Goal: Navigation & Orientation: Find specific page/section

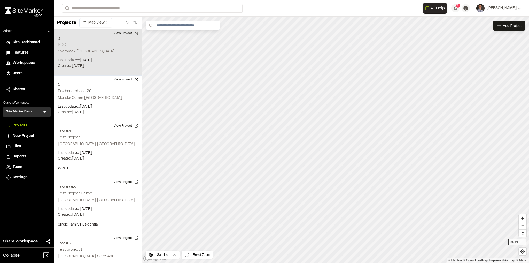
click at [127, 33] on button "View Project" at bounding box center [125, 33] width 31 height 8
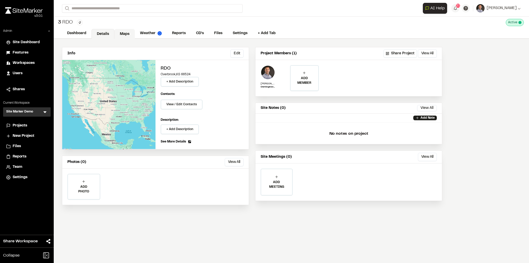
click at [125, 34] on link "Maps" at bounding box center [124, 34] width 20 height 10
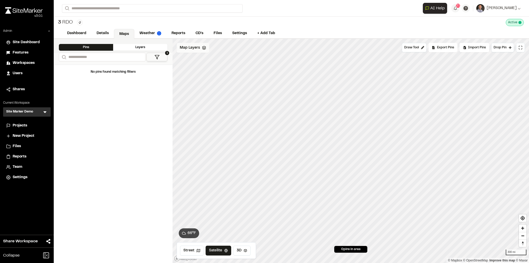
click at [195, 49] on span "Map Layers" at bounding box center [190, 48] width 20 height 6
click at [192, 45] on div "Map Layers Add" at bounding box center [201, 48] width 49 height 11
click at [37, 128] on div "Projects" at bounding box center [30, 126] width 35 height 6
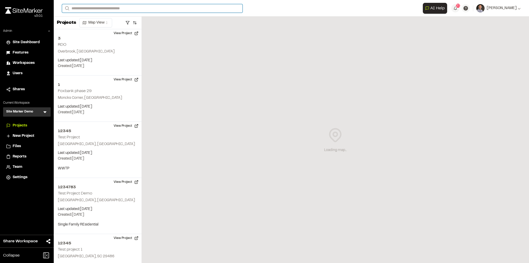
click at [94, 10] on input "Search" at bounding box center [152, 8] width 180 height 9
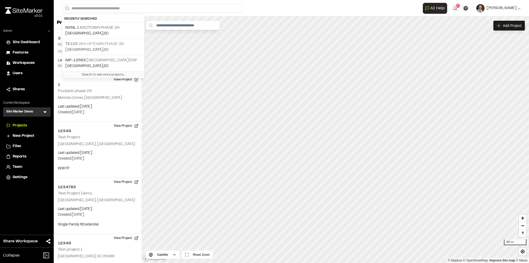
click at [103, 47] on p "[GEOGRAPHIC_DATA] , [GEOGRAPHIC_DATA]" at bounding box center [103, 50] width 76 height 6
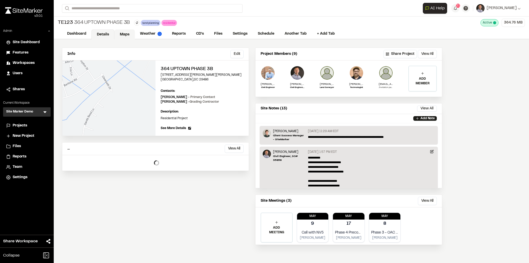
click at [123, 36] on link "Maps" at bounding box center [124, 34] width 20 height 10
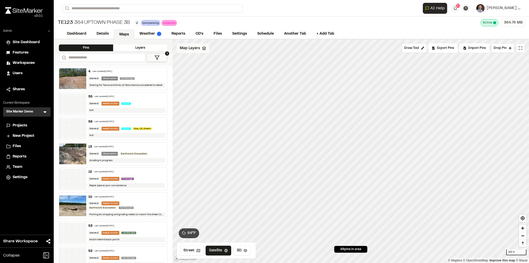
click at [194, 49] on span "Map Layers" at bounding box center [190, 48] width 20 height 6
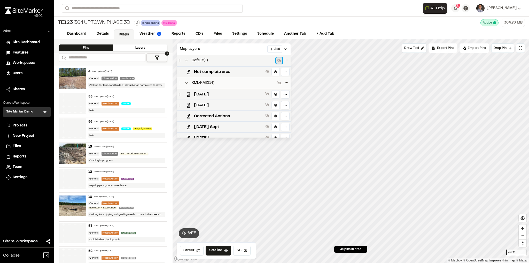
click at [277, 61] on icon at bounding box center [279, 60] width 4 height 4
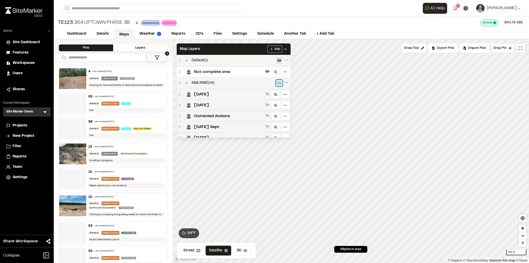
click at [278, 82] on icon at bounding box center [279, 82] width 4 height 3
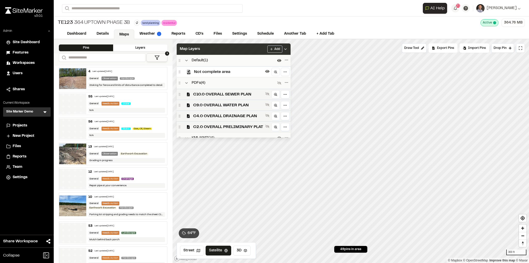
click at [192, 48] on span "Map Layers" at bounding box center [190, 49] width 20 height 6
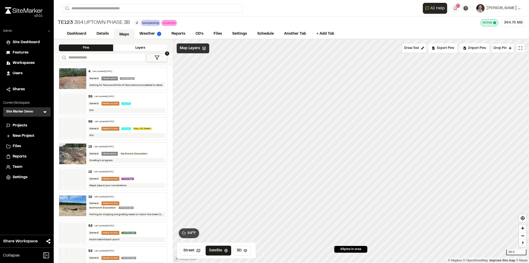
click at [193, 49] on span "Map Layers" at bounding box center [190, 48] width 20 height 6
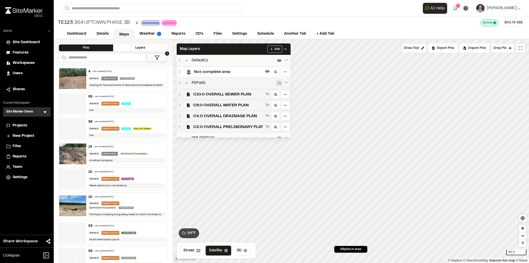
click at [279, 83] on icon at bounding box center [279, 83] width 4 height 4
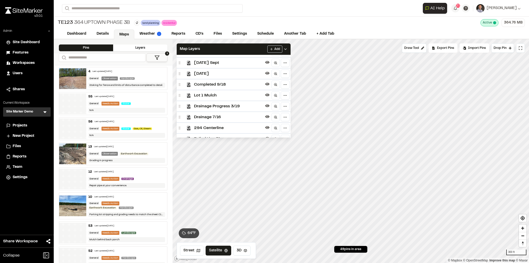
scroll to position [218, 0]
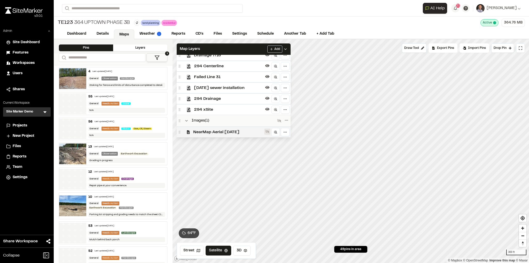
click at [265, 132] on icon at bounding box center [267, 131] width 4 height 4
click at [178, 34] on link "Reports" at bounding box center [178, 34] width 25 height 10
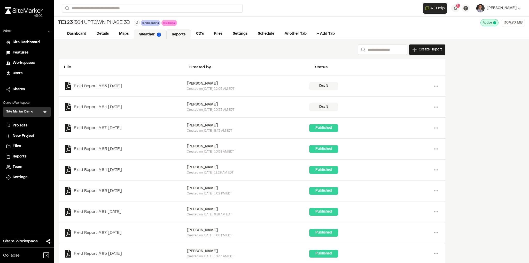
click at [149, 36] on link "Weather" at bounding box center [150, 34] width 33 height 10
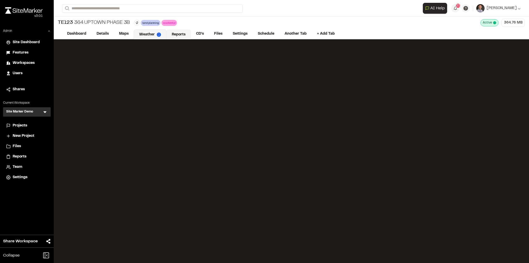
click at [178, 34] on link "Reports" at bounding box center [178, 34] width 25 height 10
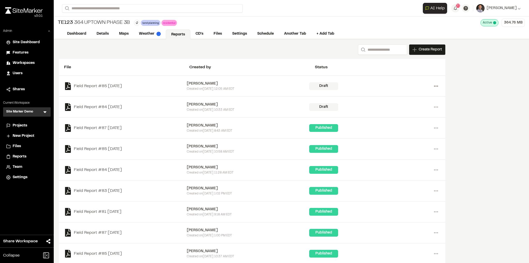
click at [436, 85] on circle at bounding box center [435, 85] width 1 height 1
click at [405, 107] on link "Delete" at bounding box center [417, 105] width 45 height 8
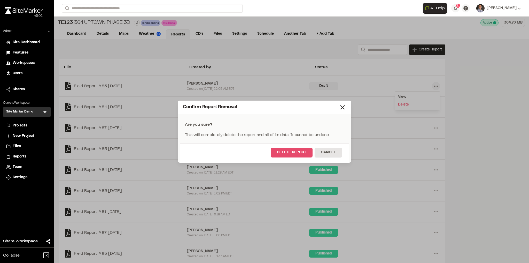
click at [294, 152] on button "Delete Report" at bounding box center [292, 152] width 42 height 10
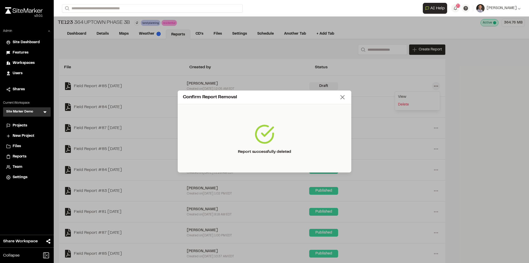
click at [342, 99] on icon at bounding box center [342, 96] width 7 height 7
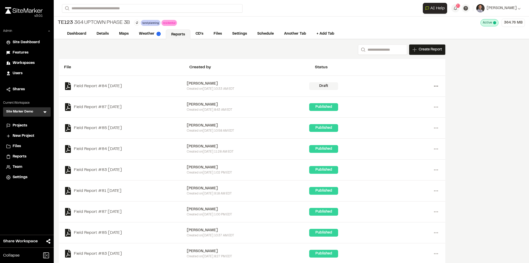
click at [434, 85] on circle at bounding box center [434, 85] width 1 height 1
click at [406, 104] on link "Delete" at bounding box center [417, 105] width 45 height 8
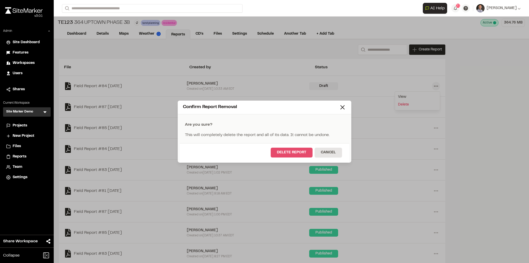
click at [296, 152] on button "Delete Report" at bounding box center [292, 152] width 42 height 10
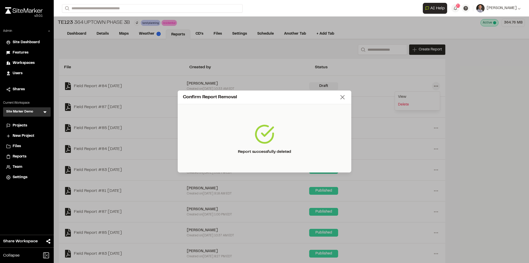
click at [342, 99] on icon at bounding box center [342, 96] width 7 height 7
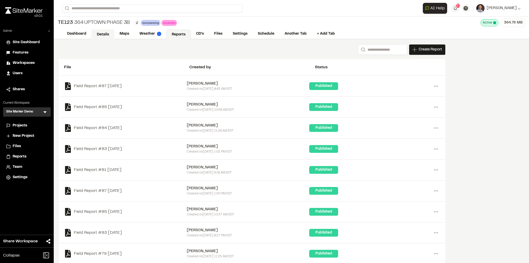
click at [100, 33] on link "Details" at bounding box center [102, 34] width 23 height 10
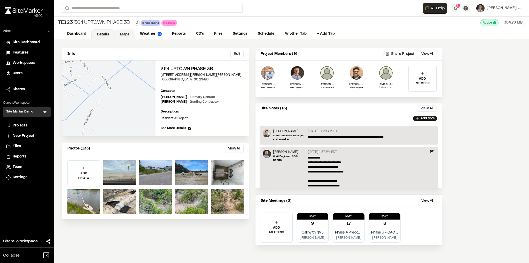
click at [127, 36] on link "Maps" at bounding box center [124, 34] width 20 height 10
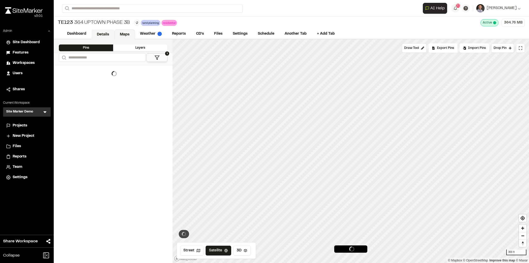
click at [101, 32] on link "Details" at bounding box center [102, 34] width 23 height 10
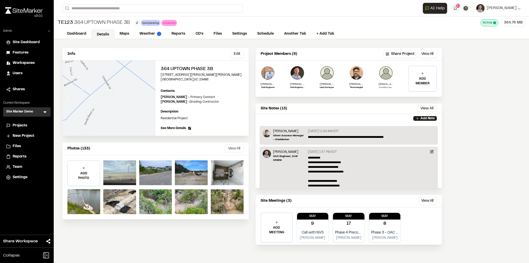
click at [239, 146] on button "View All" at bounding box center [234, 148] width 19 height 8
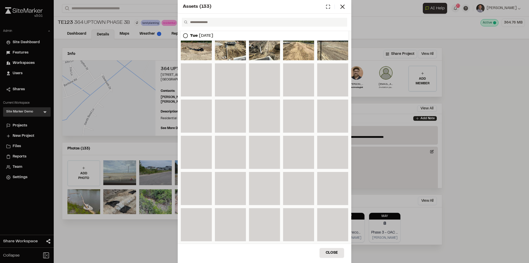
scroll to position [465, 0]
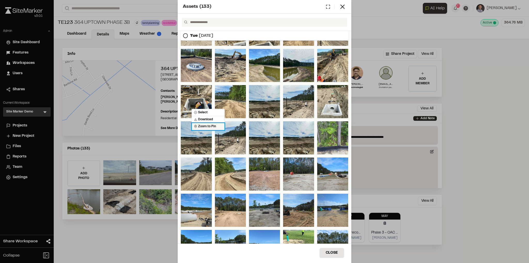
click at [199, 124] on span "Zoom to Pin" at bounding box center [205, 126] width 22 height 5
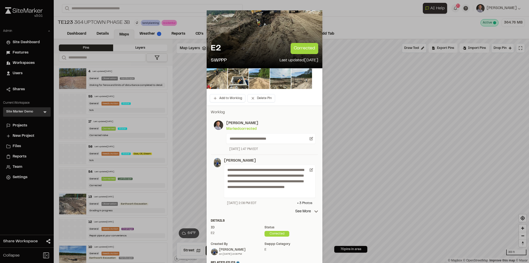
click at [213, 18] on line at bounding box center [215, 19] width 4 height 4
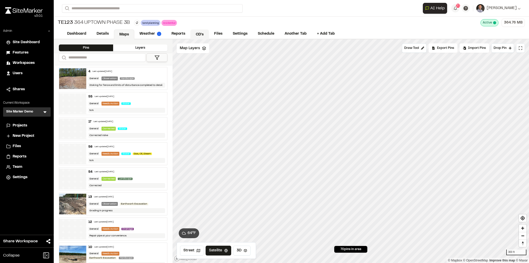
click at [205, 33] on link "CD's" at bounding box center [199, 34] width 19 height 10
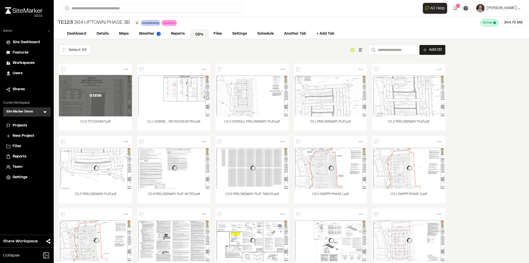
click at [112, 91] on div "VIEW" at bounding box center [95, 95] width 73 height 41
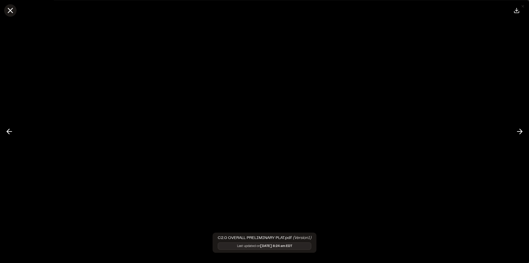
click at [14, 10] on icon at bounding box center [10, 10] width 9 height 9
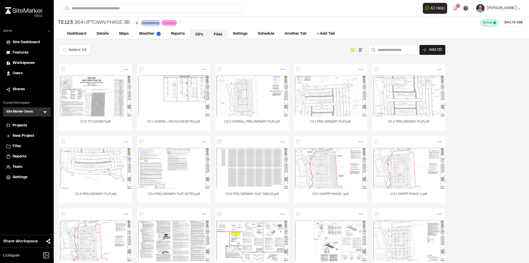
click at [223, 33] on link "Files" at bounding box center [217, 34] width 19 height 10
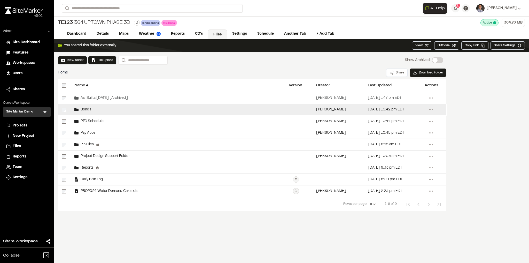
click at [92, 106] on div "Bonds" at bounding box center [177, 109] width 214 height 11
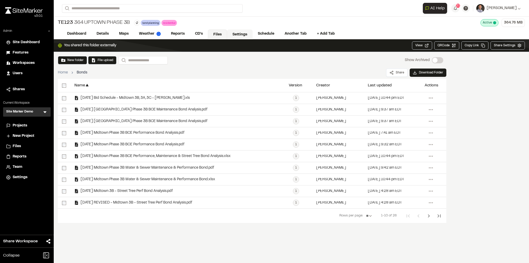
click at [234, 35] on link "Settings" at bounding box center [240, 34] width 26 height 10
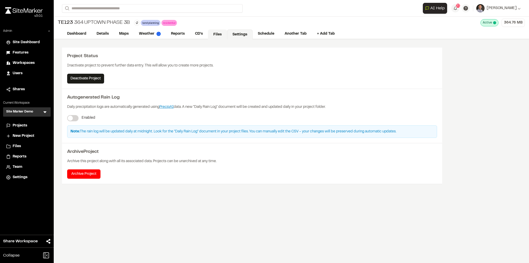
click at [216, 34] on link "Files" at bounding box center [217, 34] width 19 height 10
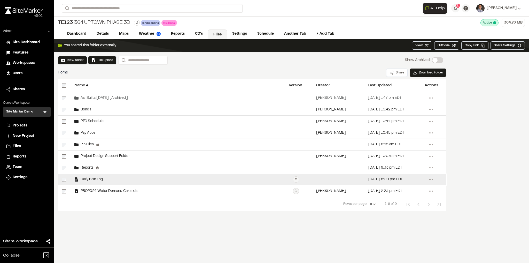
click at [84, 173] on div "Daily Rain Log" at bounding box center [177, 178] width 214 height 11
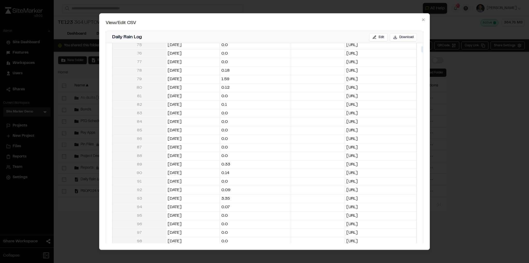
scroll to position [454, 0]
click at [422, 22] on h2 "View/Edit CSV" at bounding box center [265, 23] width 318 height 7
click at [424, 19] on icon "button" at bounding box center [423, 20] width 4 height 4
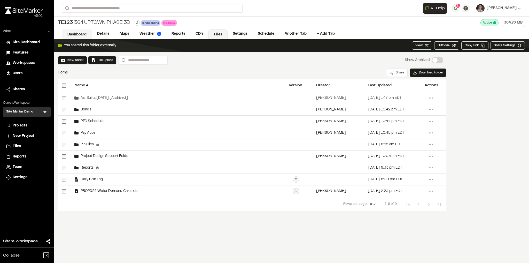
click at [78, 34] on link "Dashboard" at bounding box center [77, 34] width 30 height 10
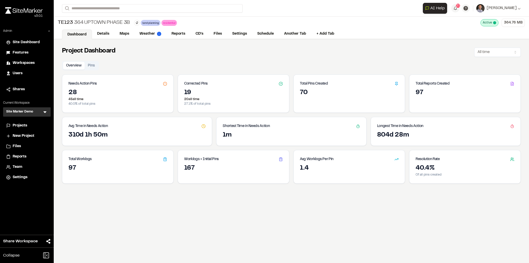
scroll to position [3, 0]
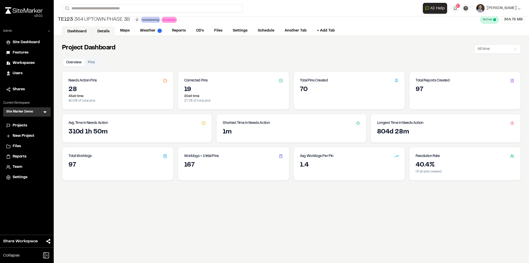
click at [108, 29] on link "Details" at bounding box center [103, 31] width 23 height 10
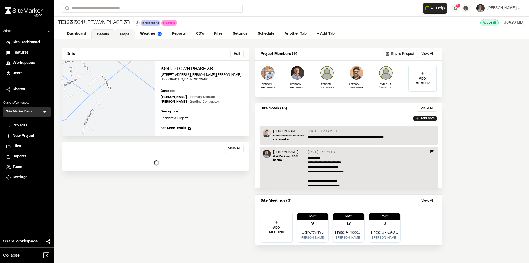
click at [127, 36] on link "Maps" at bounding box center [124, 34] width 20 height 10
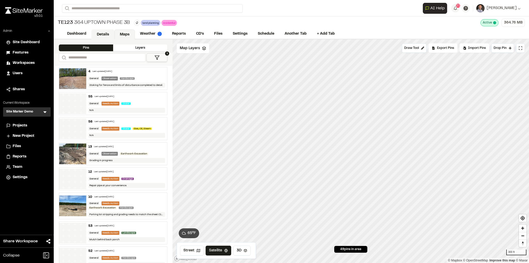
click at [102, 33] on link "Details" at bounding box center [102, 34] width 23 height 10
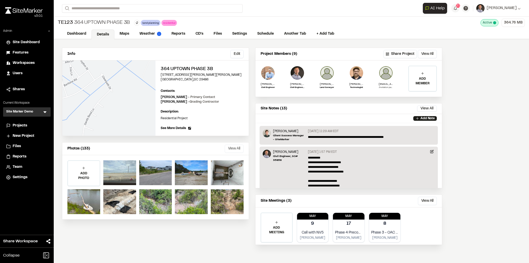
click at [239, 146] on button "View All" at bounding box center [234, 148] width 19 height 8
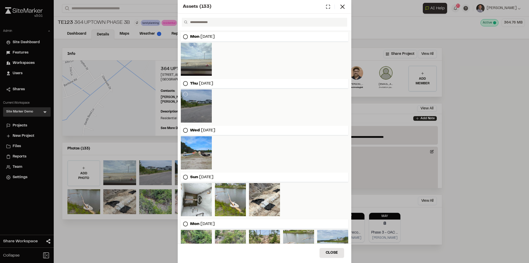
click at [197, 104] on div at bounding box center [196, 105] width 31 height 33
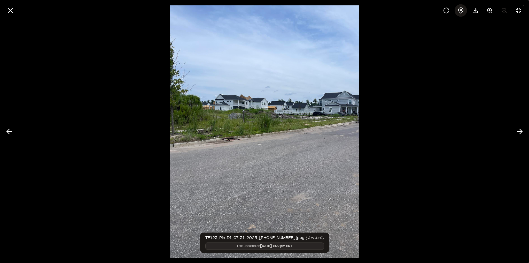
click at [460, 13] on icon at bounding box center [460, 10] width 5 height 6
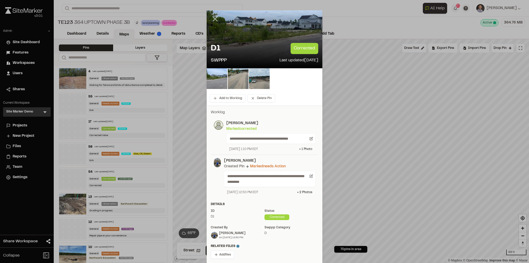
click at [216, 17] on icon at bounding box center [215, 18] width 9 height 9
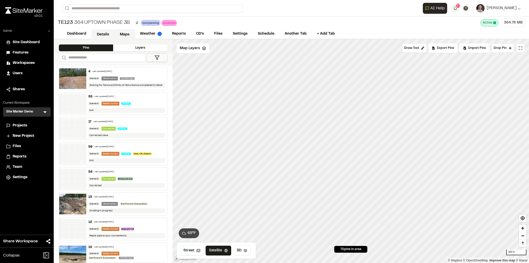
click at [105, 37] on link "Details" at bounding box center [102, 34] width 23 height 10
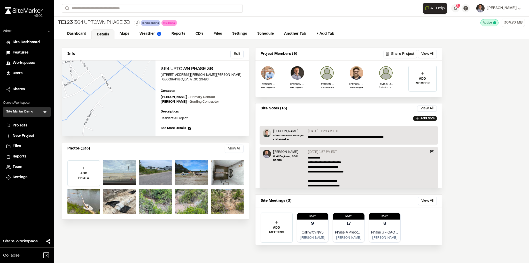
click at [235, 150] on button "View All" at bounding box center [234, 148] width 19 height 8
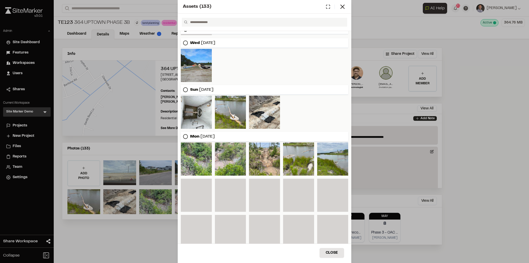
scroll to position [162, 0]
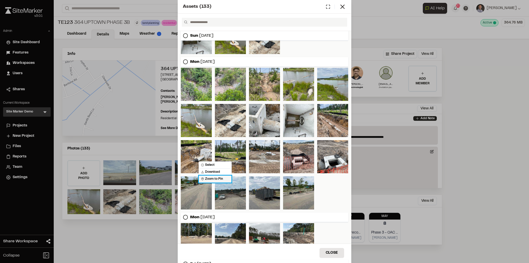
click at [205, 176] on span "Zoom to Pin" at bounding box center [212, 178] width 22 height 5
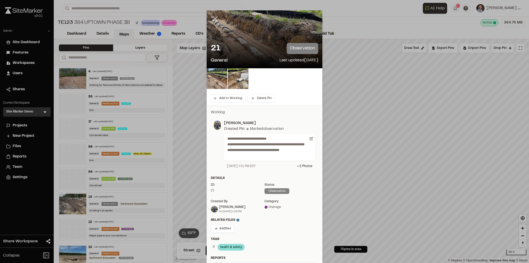
click at [215, 19] on icon at bounding box center [215, 18] width 9 height 9
